Goal: Task Accomplishment & Management: Use online tool/utility

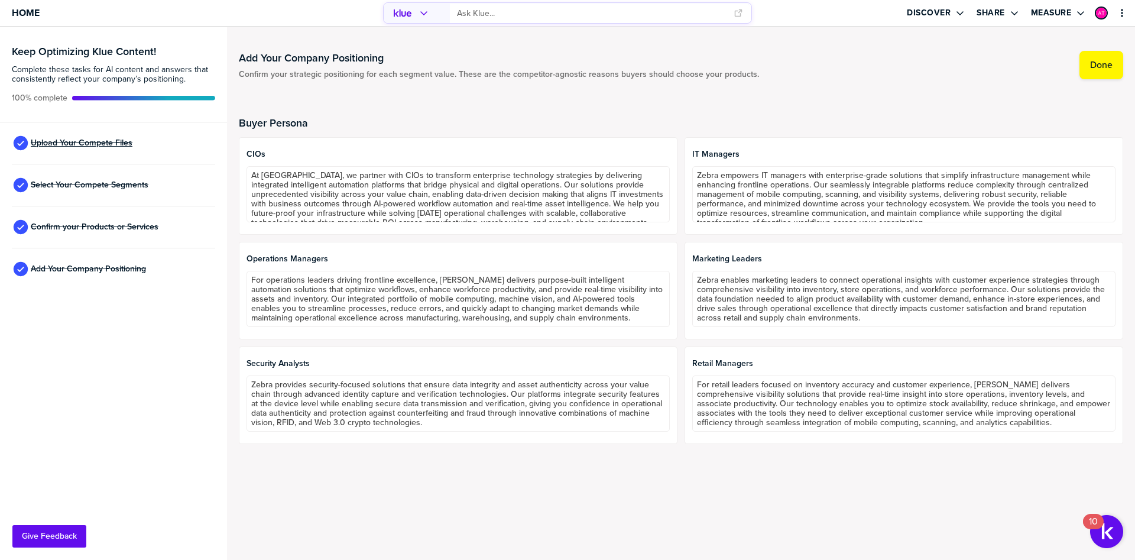
click at [73, 144] on span "Upload Your Compete Files" at bounding box center [82, 142] width 102 height 9
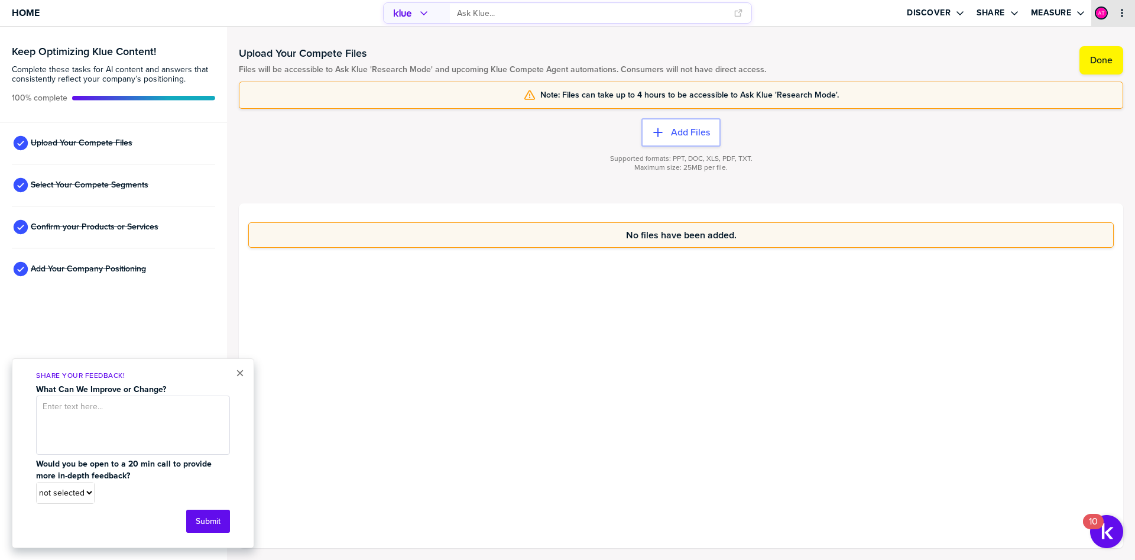
click at [1123, 7] on div "primary" at bounding box center [1114, 13] width 44 height 26
click at [1121, 11] on icon "primary" at bounding box center [1122, 12] width 9 height 9
click at [1115, 18] on div "primary" at bounding box center [1112, 13] width 7 height 26
click at [1125, 15] on icon "primary" at bounding box center [1122, 12] width 9 height 9
click at [238, 374] on button "×" at bounding box center [240, 373] width 8 height 14
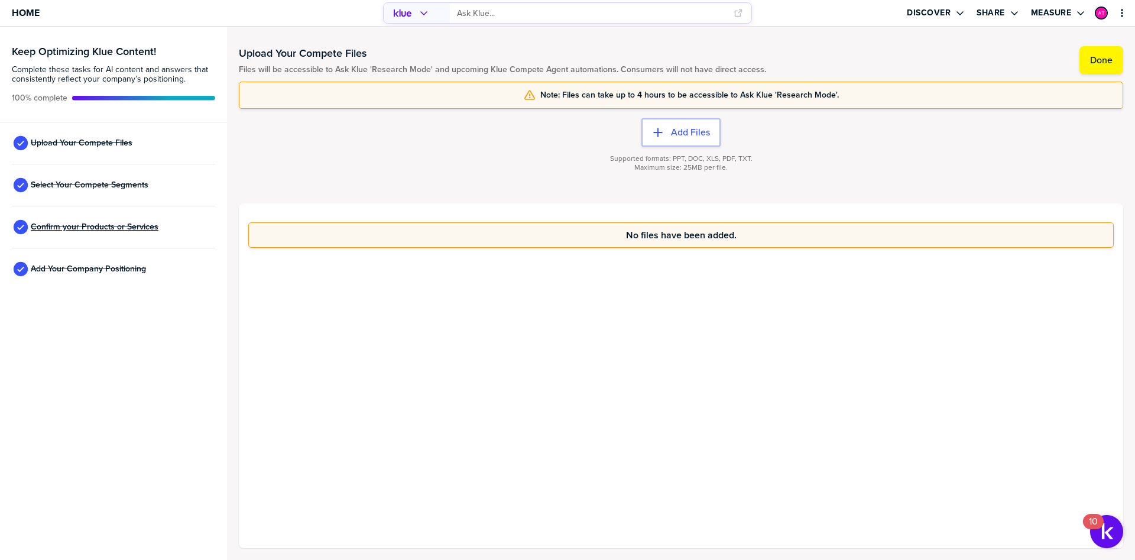
click at [137, 229] on span "Confirm your Products or Services" at bounding box center [95, 226] width 128 height 9
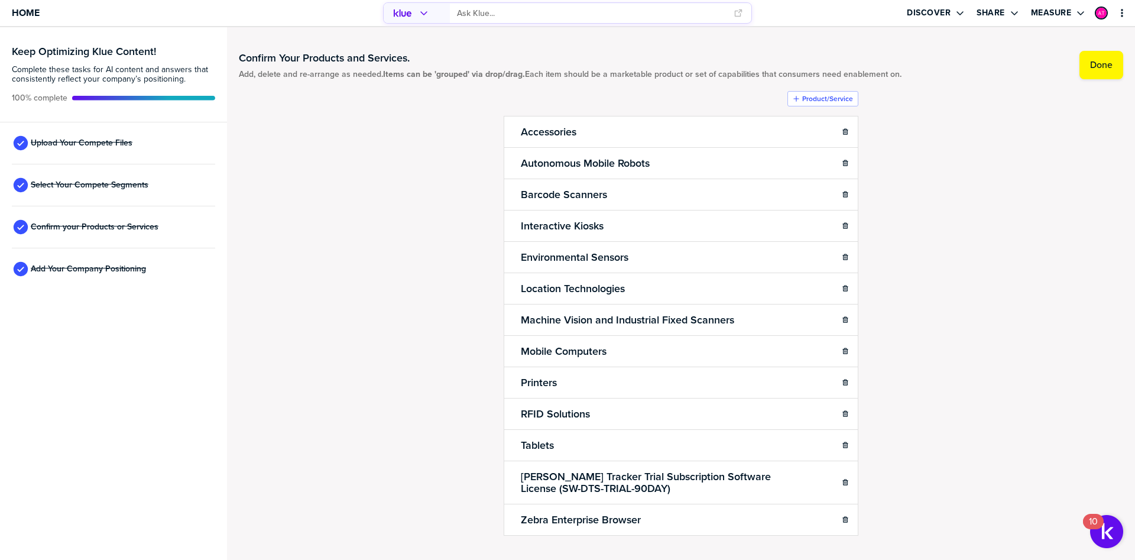
scroll to position [23, 0]
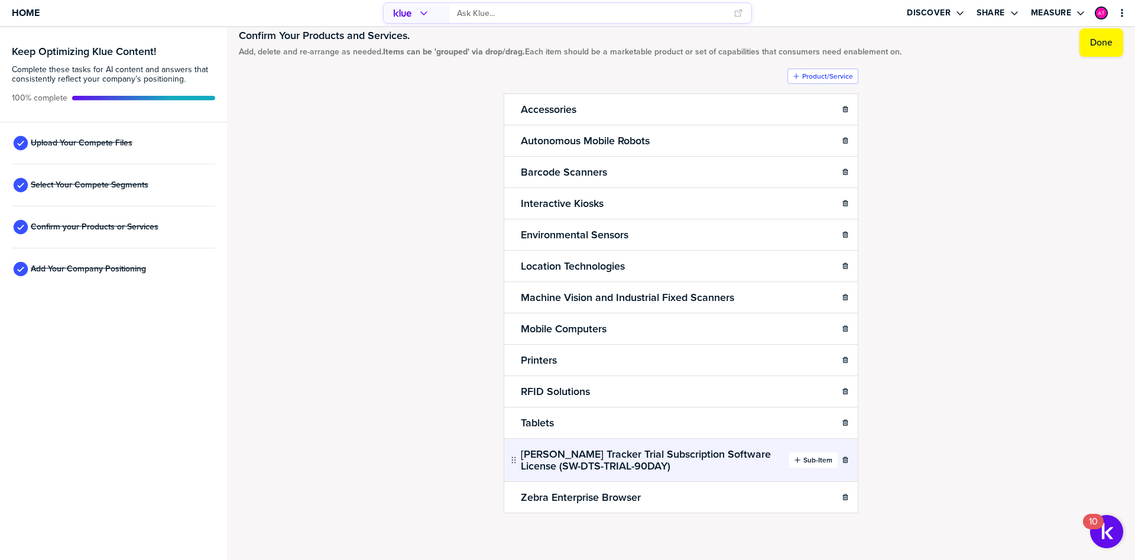
click at [806, 464] on label "Sub-Item" at bounding box center [818, 459] width 29 height 9
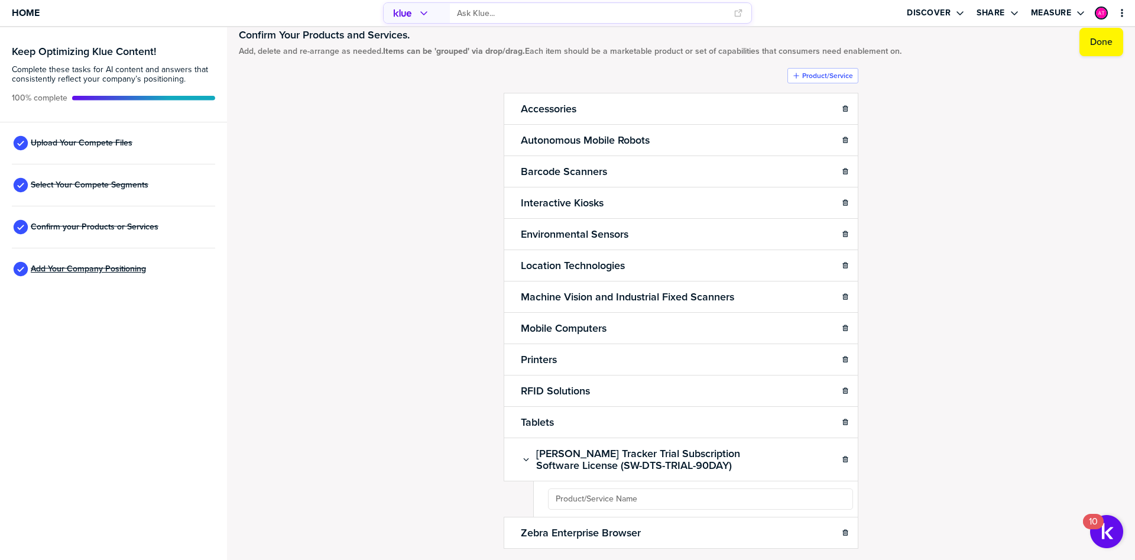
click at [102, 271] on span "Add Your Company Positioning" at bounding box center [88, 268] width 115 height 9
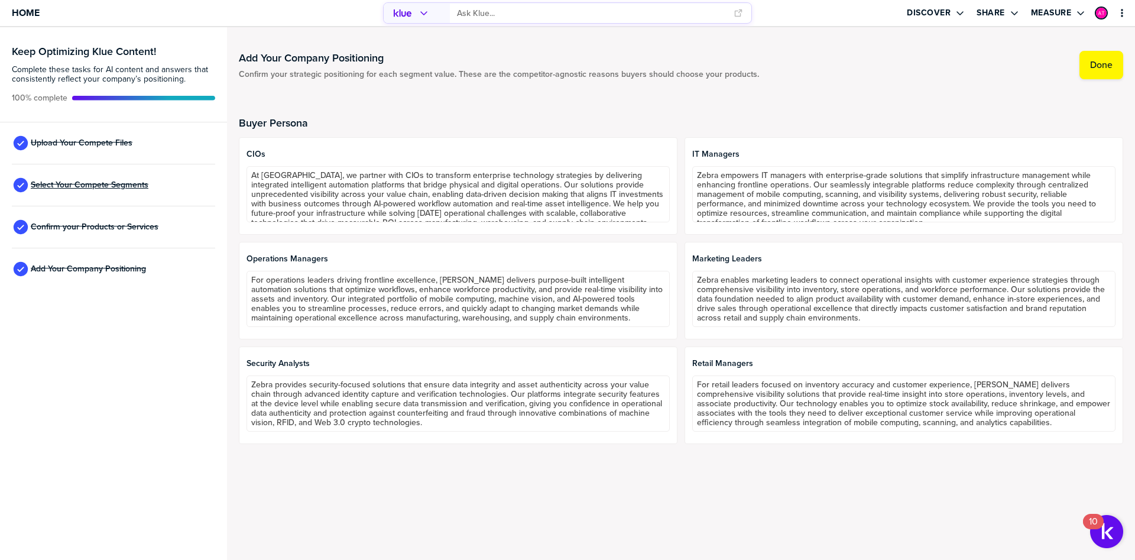
click at [102, 186] on span "Select Your Compete Segments" at bounding box center [90, 184] width 118 height 9
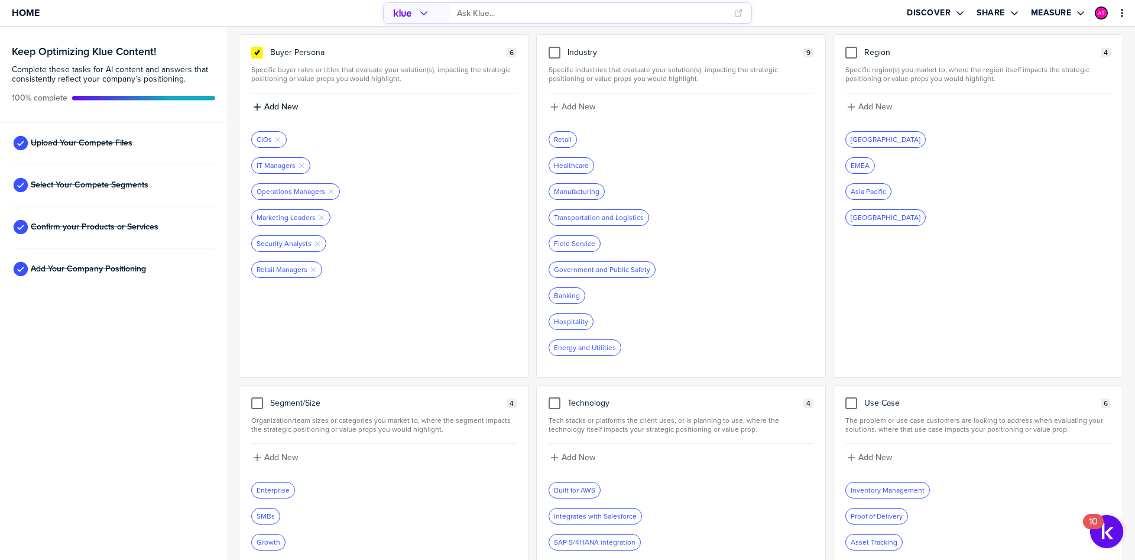
scroll to position [56, 0]
click at [21, 12] on span "Home" at bounding box center [26, 13] width 28 height 10
